Goal: Transaction & Acquisition: Purchase product/service

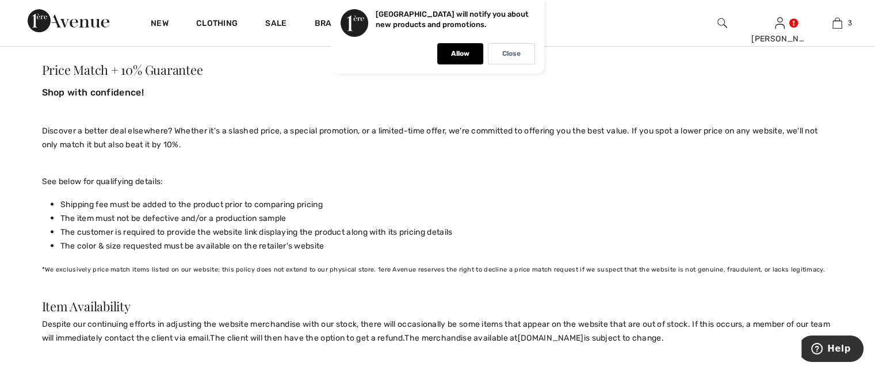
scroll to position [484, 0]
click at [501, 45] on div "Close" at bounding box center [511, 53] width 47 height 21
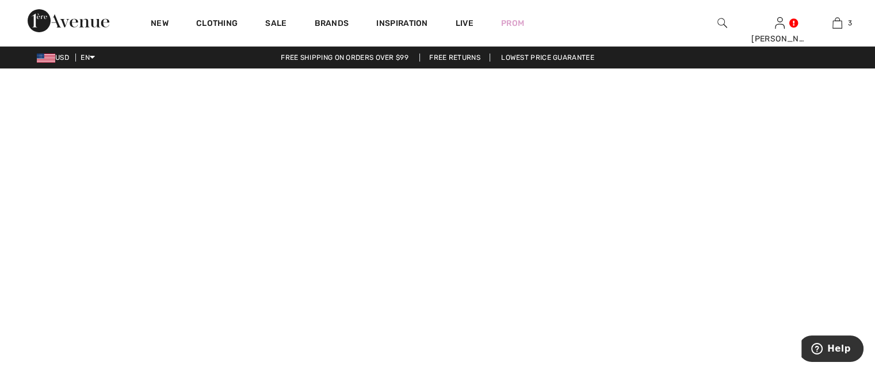
click at [457, 180] on video at bounding box center [437, 287] width 875 height 438
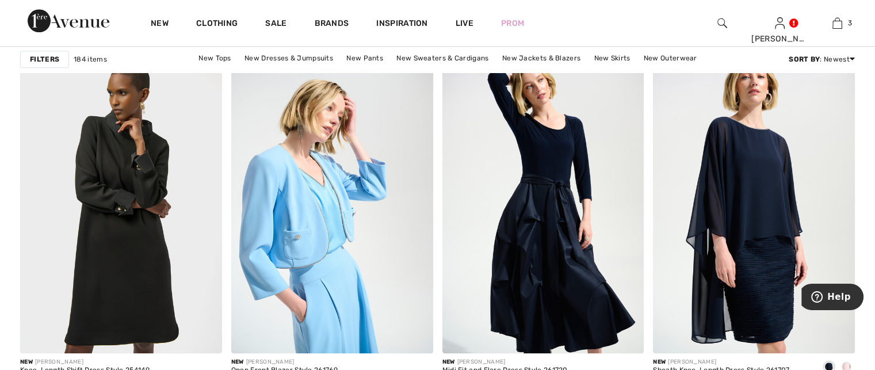
scroll to position [1199, 0]
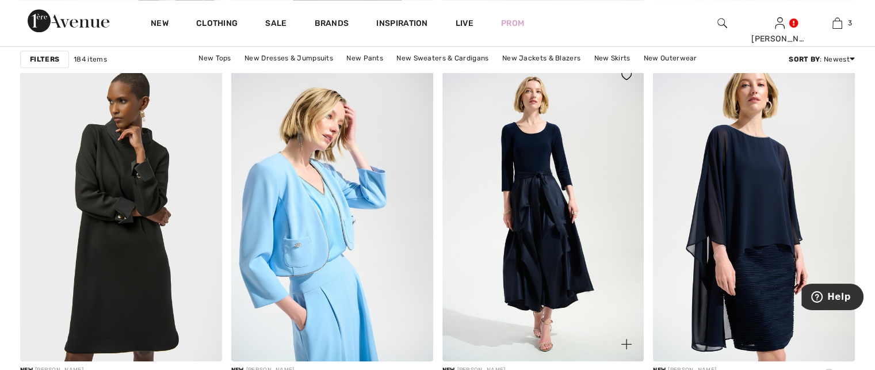
click at [558, 188] on img at bounding box center [543, 209] width 202 height 302
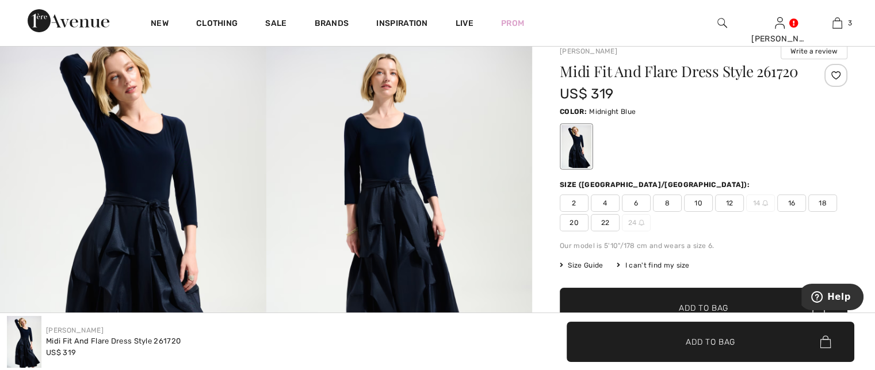
scroll to position [32, 0]
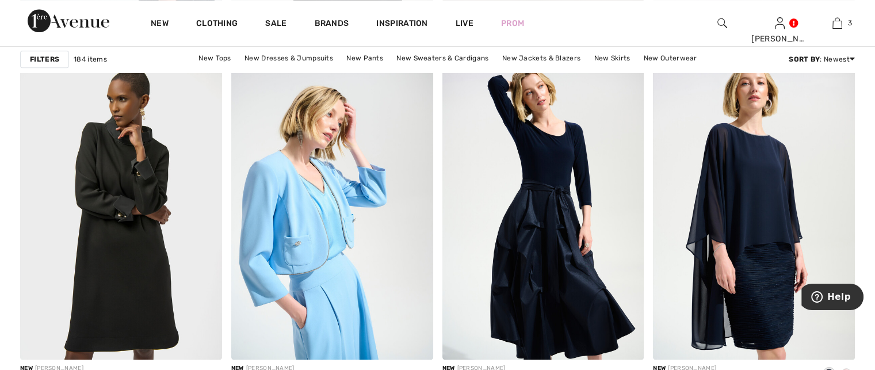
scroll to position [1193, 0]
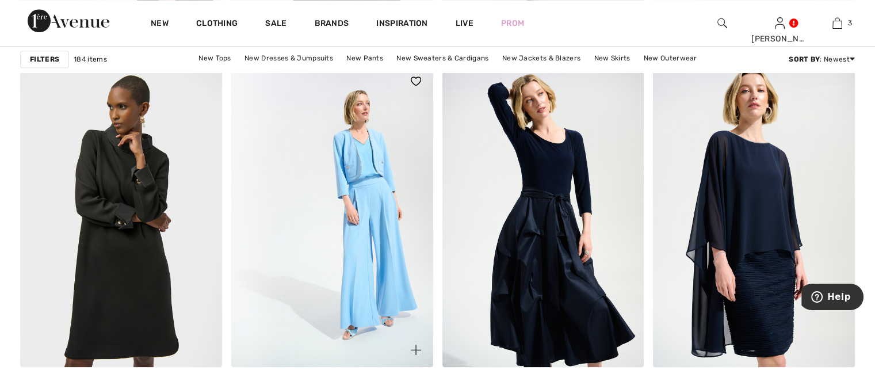
click at [384, 204] on img at bounding box center [332, 215] width 202 height 302
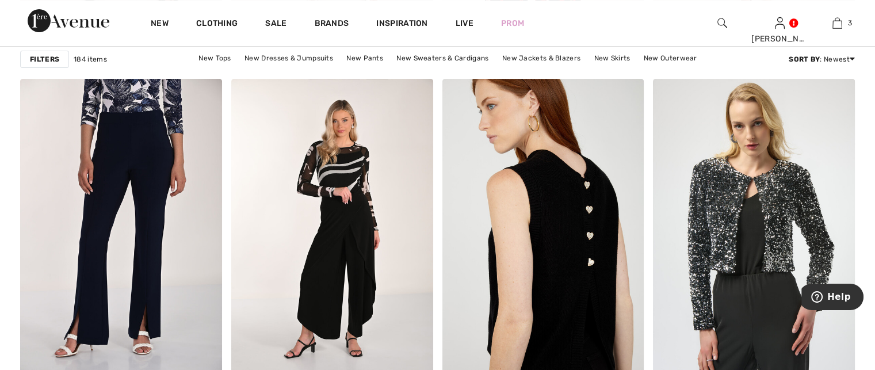
scroll to position [4773, 0]
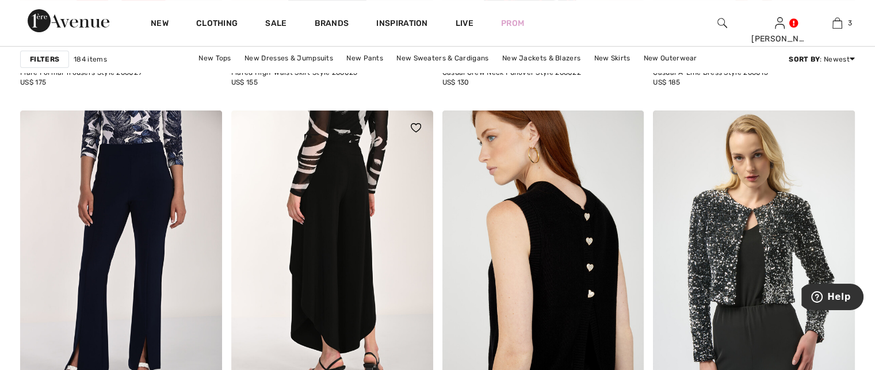
click at [350, 235] on img at bounding box center [332, 261] width 202 height 302
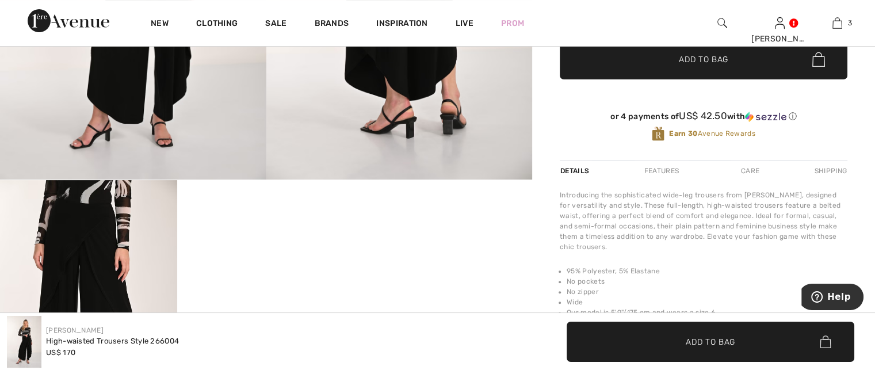
scroll to position [189, 0]
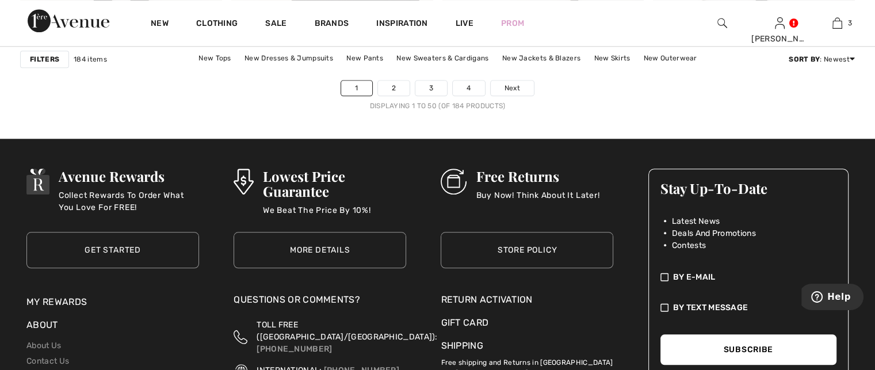
scroll to position [5485, 0]
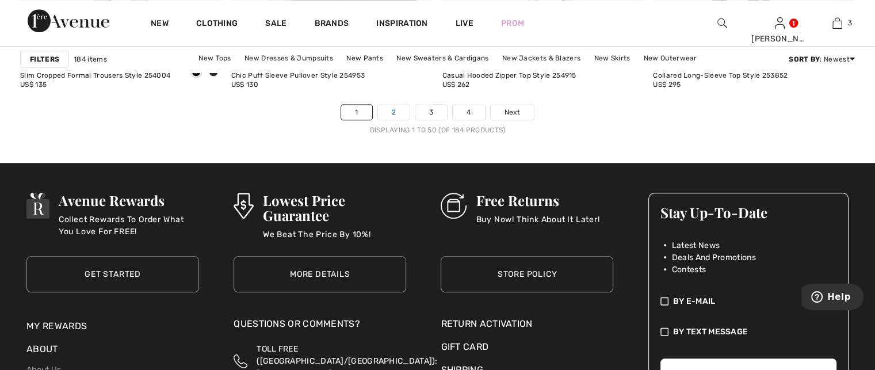
click at [393, 110] on link "2" at bounding box center [394, 112] width 32 height 15
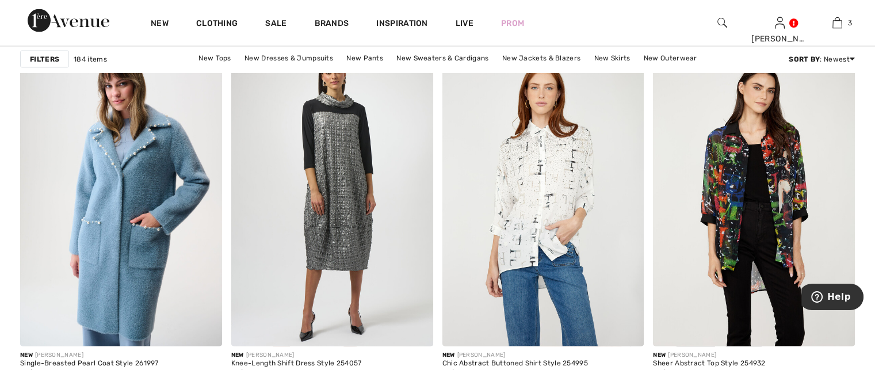
scroll to position [2430, 0]
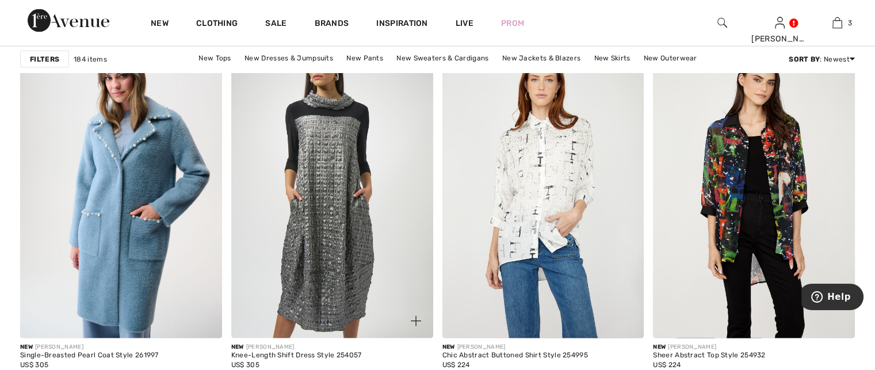
click at [364, 142] on img at bounding box center [332, 187] width 202 height 302
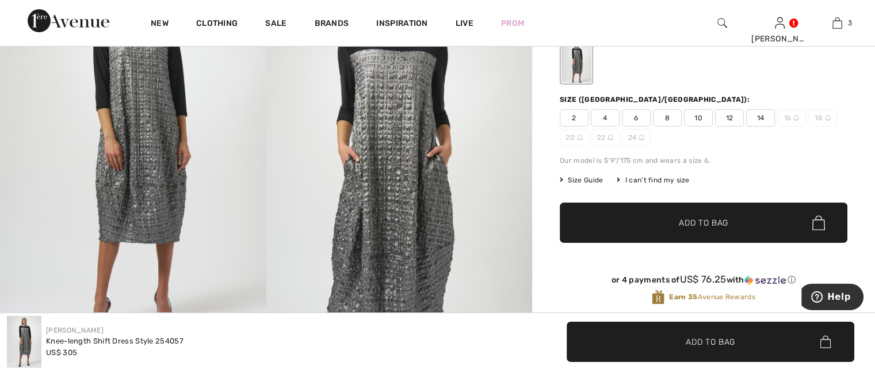
scroll to position [101, 0]
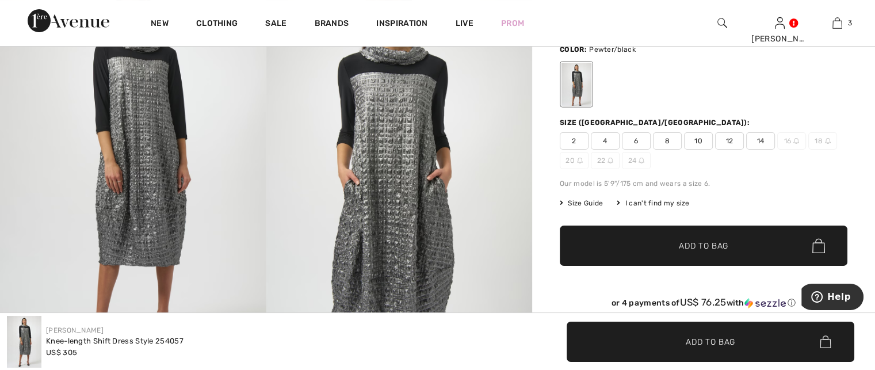
click at [758, 137] on span "14" at bounding box center [760, 140] width 29 height 17
click at [709, 235] on span "✔ Added to Bag Add to Bag" at bounding box center [704, 245] width 288 height 40
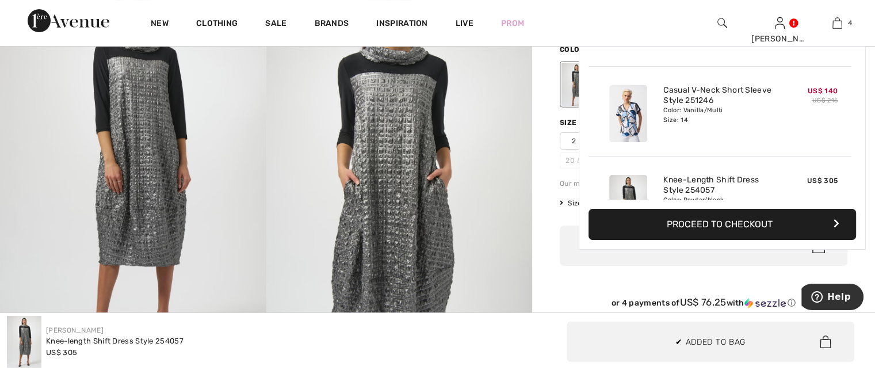
scroll to position [0, 0]
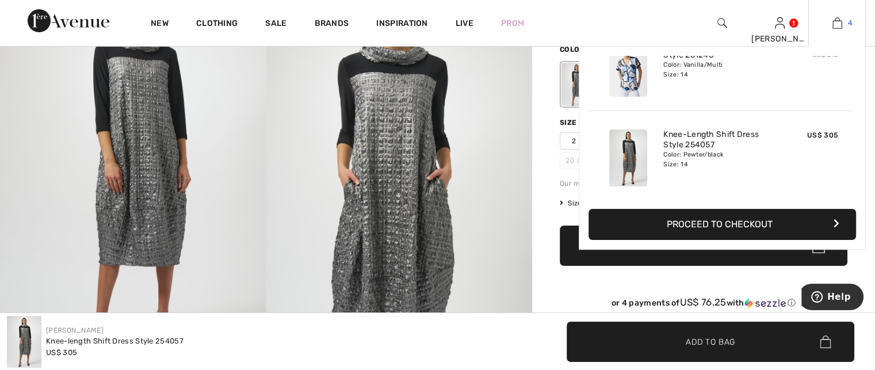
click at [841, 21] on img at bounding box center [837, 23] width 10 height 14
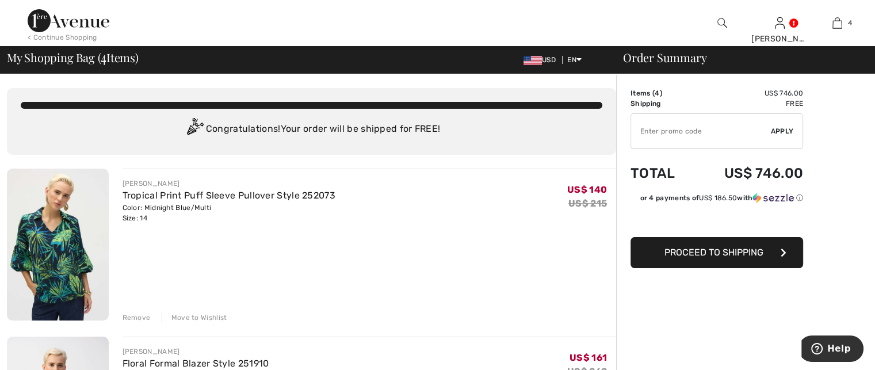
click at [138, 312] on div "Remove" at bounding box center [136, 317] width 28 height 10
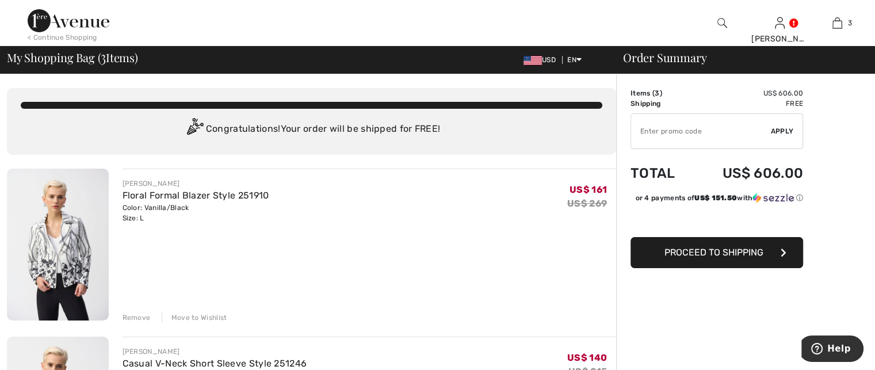
click at [138, 312] on div "Remove" at bounding box center [136, 317] width 28 height 10
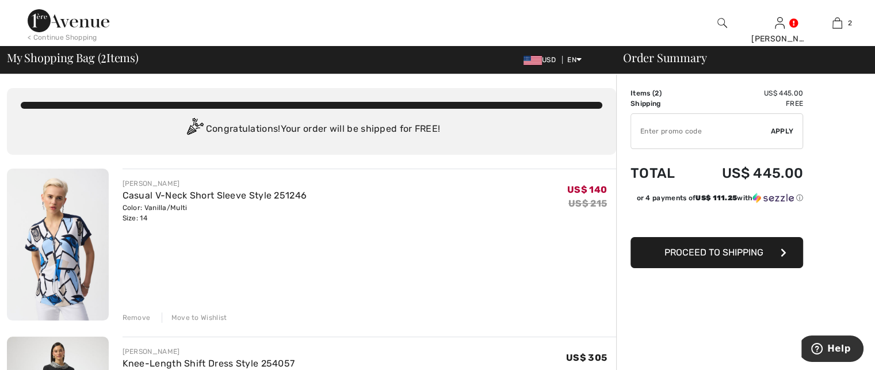
click at [138, 312] on div "Remove" at bounding box center [136, 317] width 28 height 10
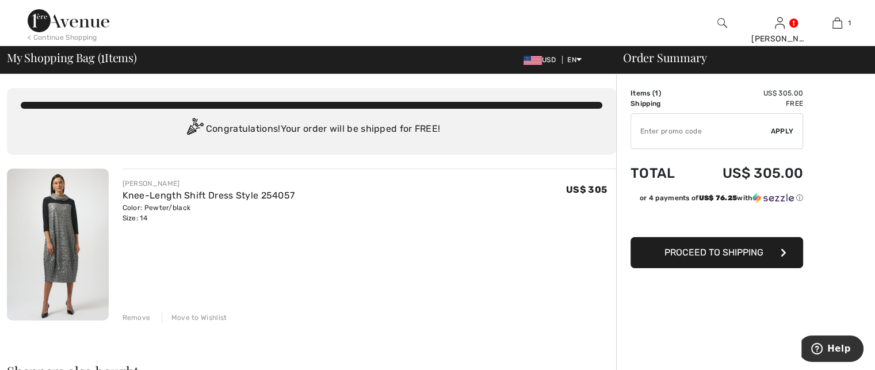
click at [69, 35] on div "< Continue Shopping" at bounding box center [63, 37] width 70 height 10
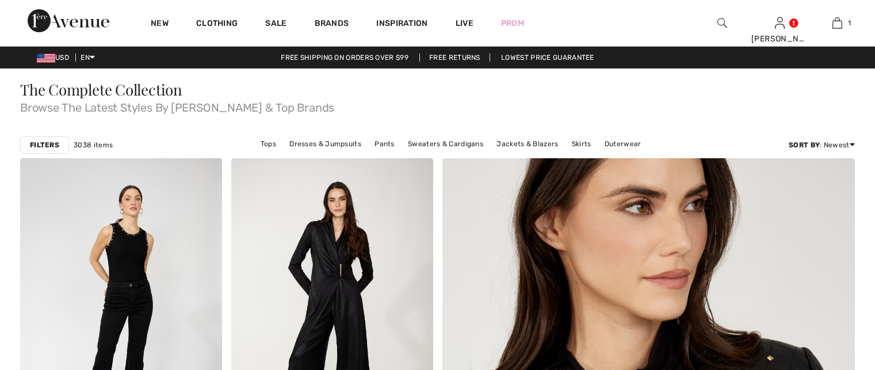
checkbox input "true"
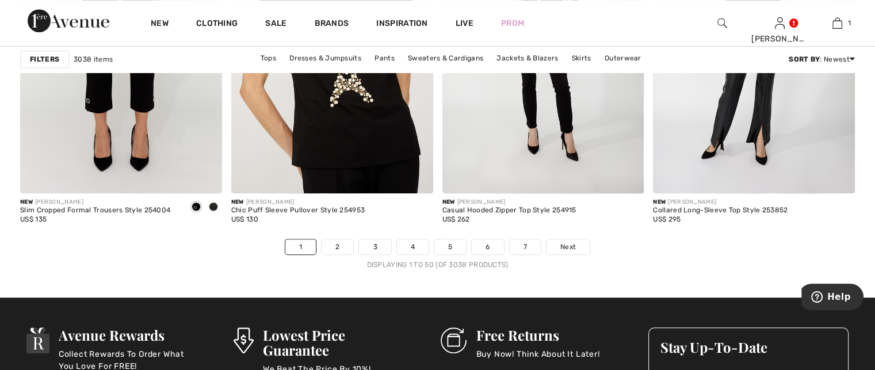
scroll to position [5355, 0]
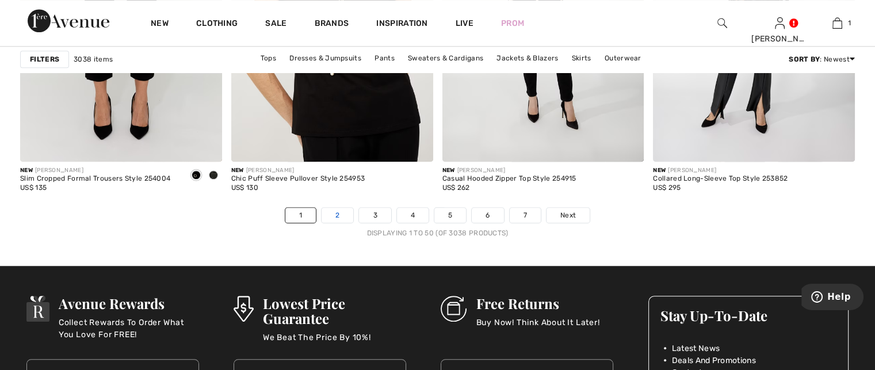
click at [336, 209] on link "2" at bounding box center [337, 215] width 32 height 15
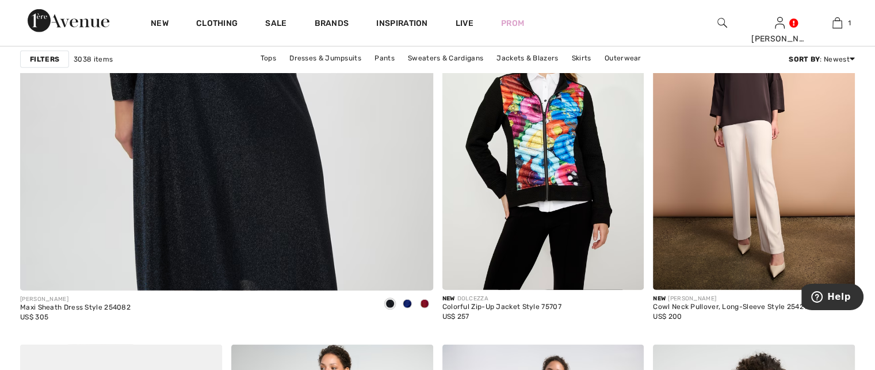
scroll to position [3310, 0]
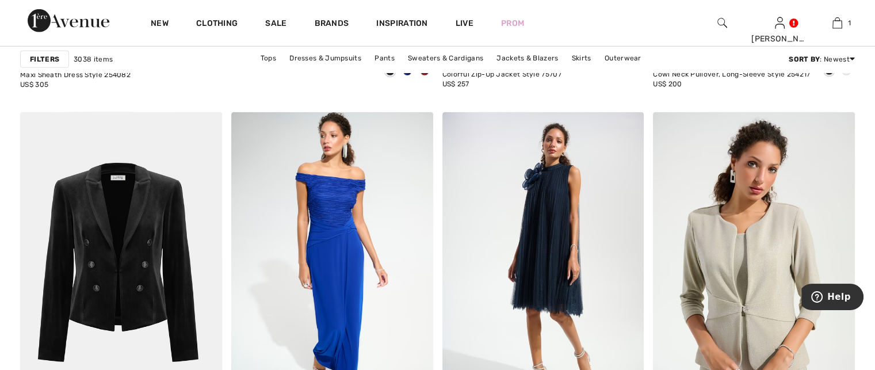
scroll to position [3519, 0]
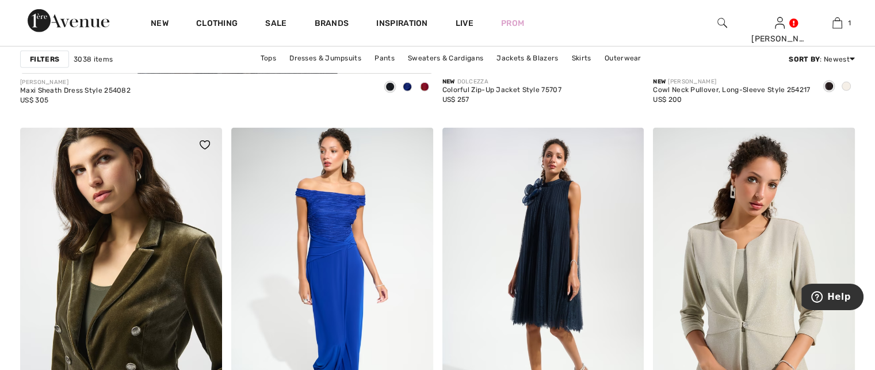
click at [146, 266] on img at bounding box center [121, 279] width 202 height 302
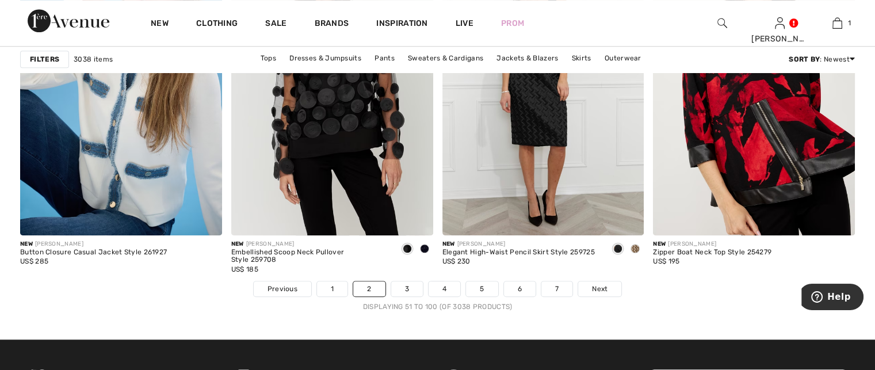
scroll to position [5273, 0]
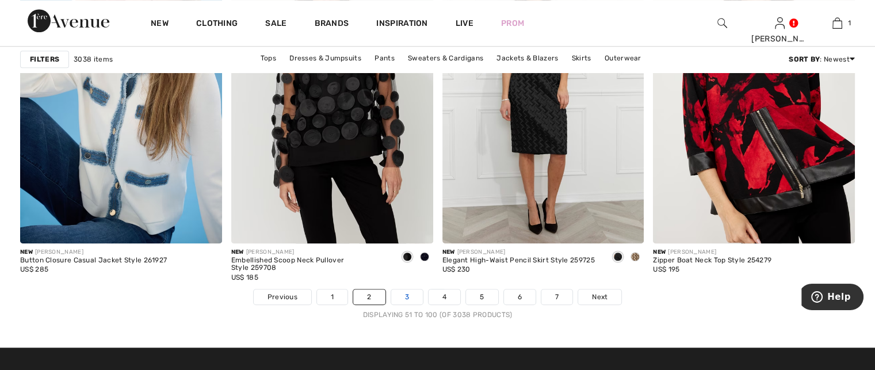
click at [403, 291] on link "3" at bounding box center [407, 296] width 32 height 15
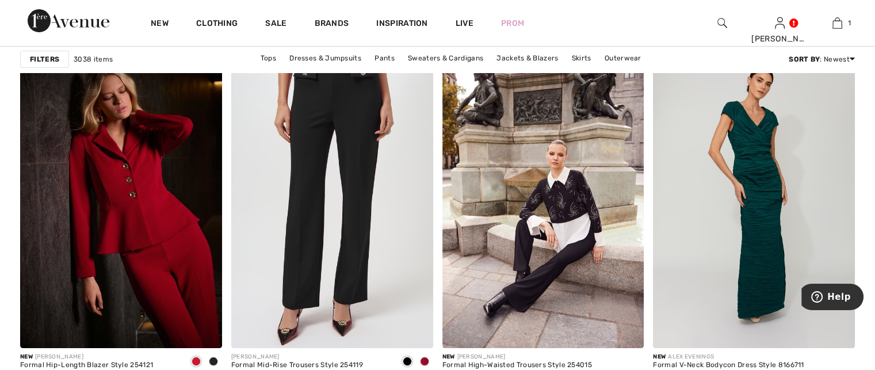
scroll to position [4430, 0]
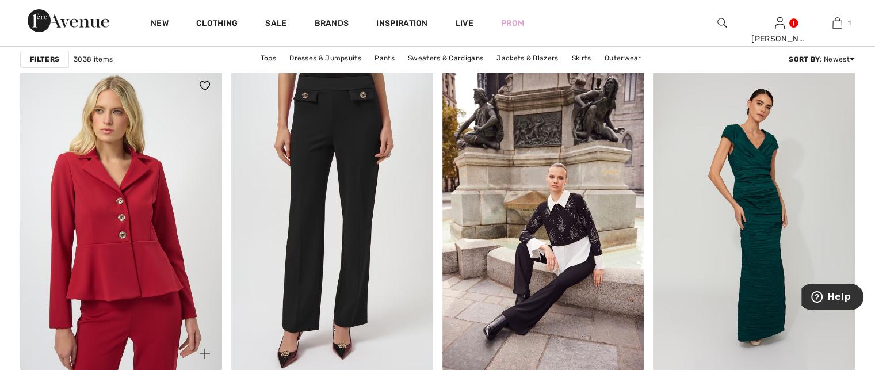
click at [181, 298] on img at bounding box center [121, 219] width 202 height 302
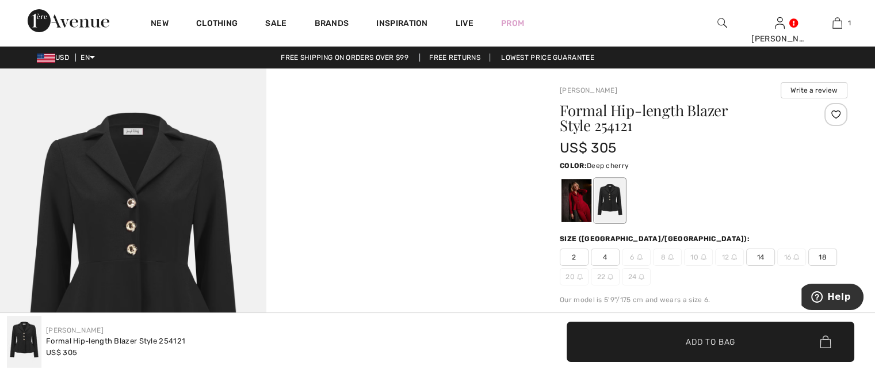
click at [575, 198] on div at bounding box center [576, 200] width 30 height 43
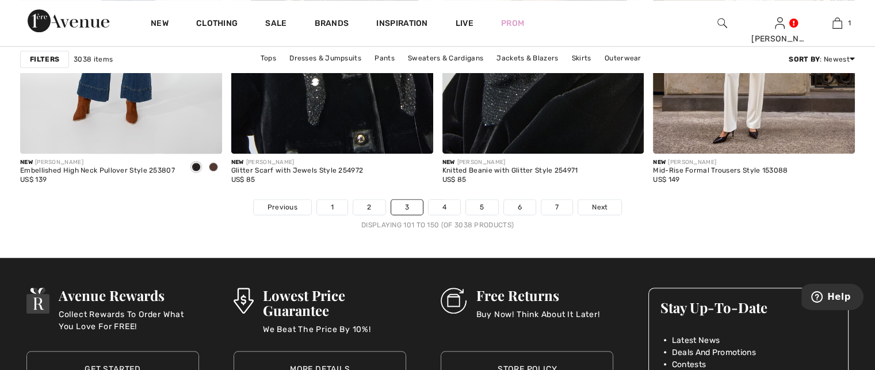
scroll to position [5355, 0]
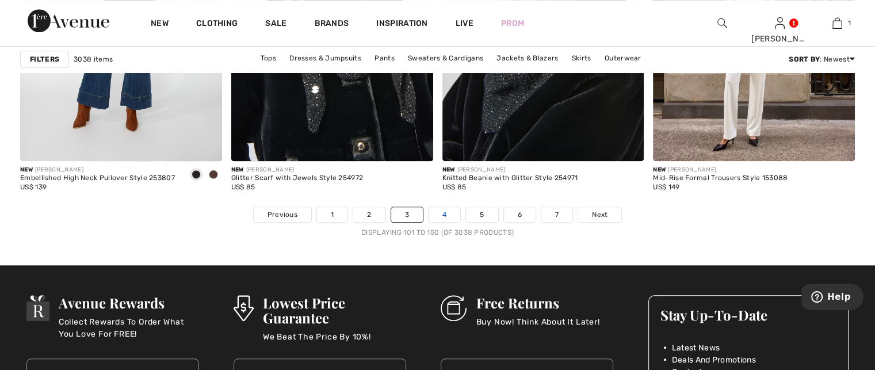
click at [443, 208] on link "4" at bounding box center [444, 214] width 32 height 15
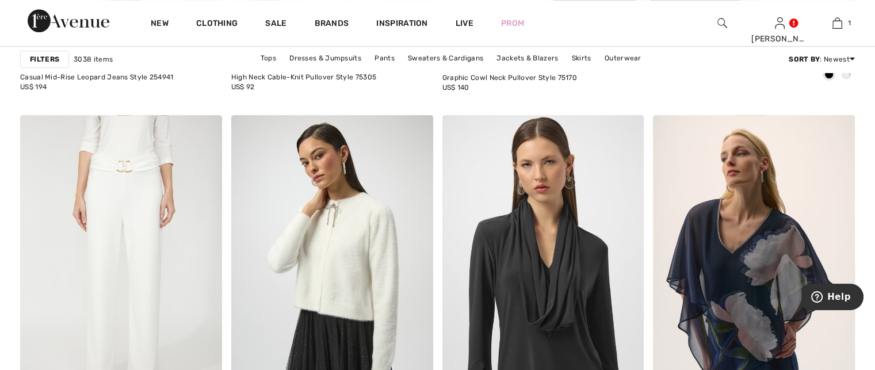
scroll to position [782, 0]
